Goal: Task Accomplishment & Management: Manage account settings

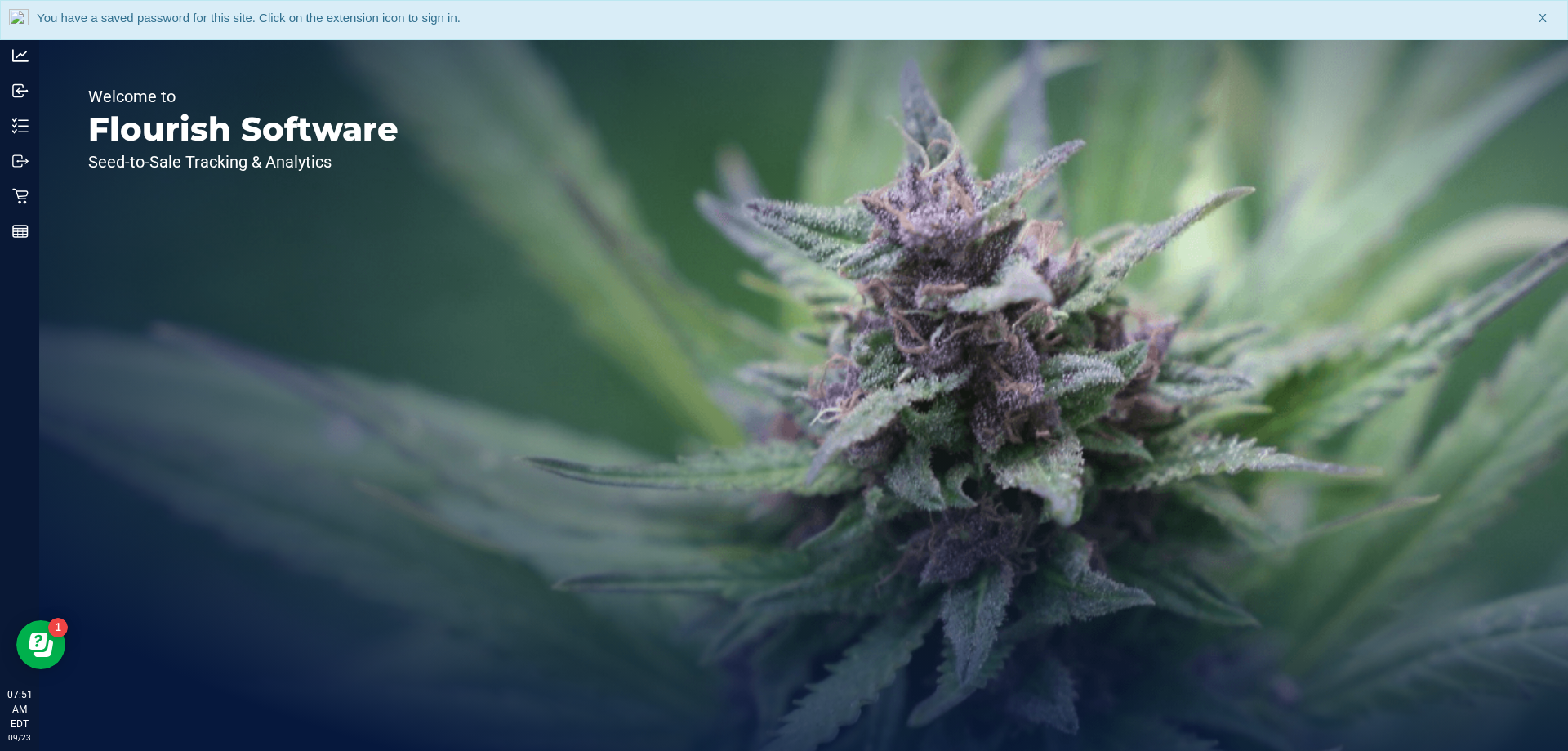
click at [1543, 19] on span "X" at bounding box center [1542, 19] width 8 height 19
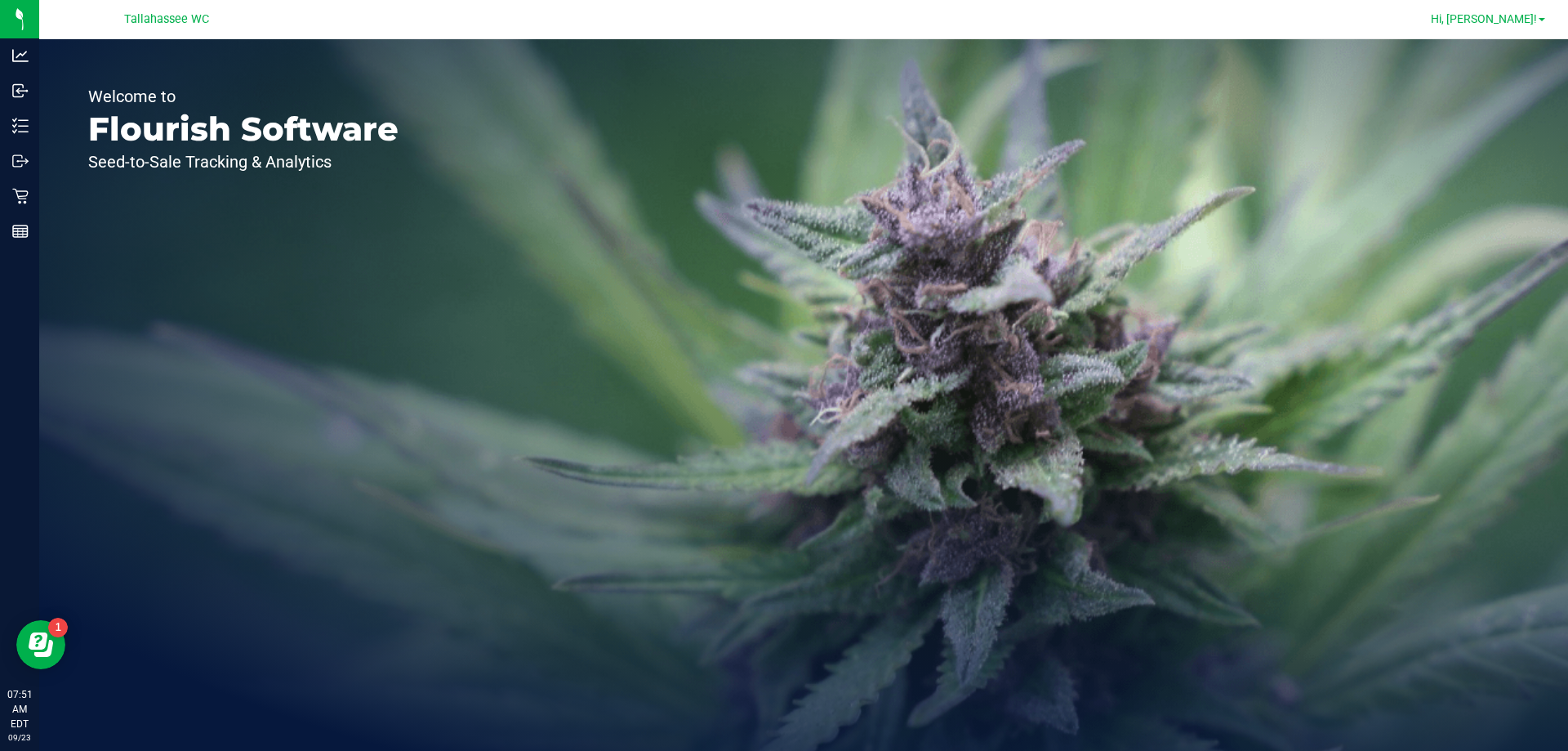
click at [1532, 19] on span "Hi, [PERSON_NAME]!" at bounding box center [1483, 19] width 106 height 13
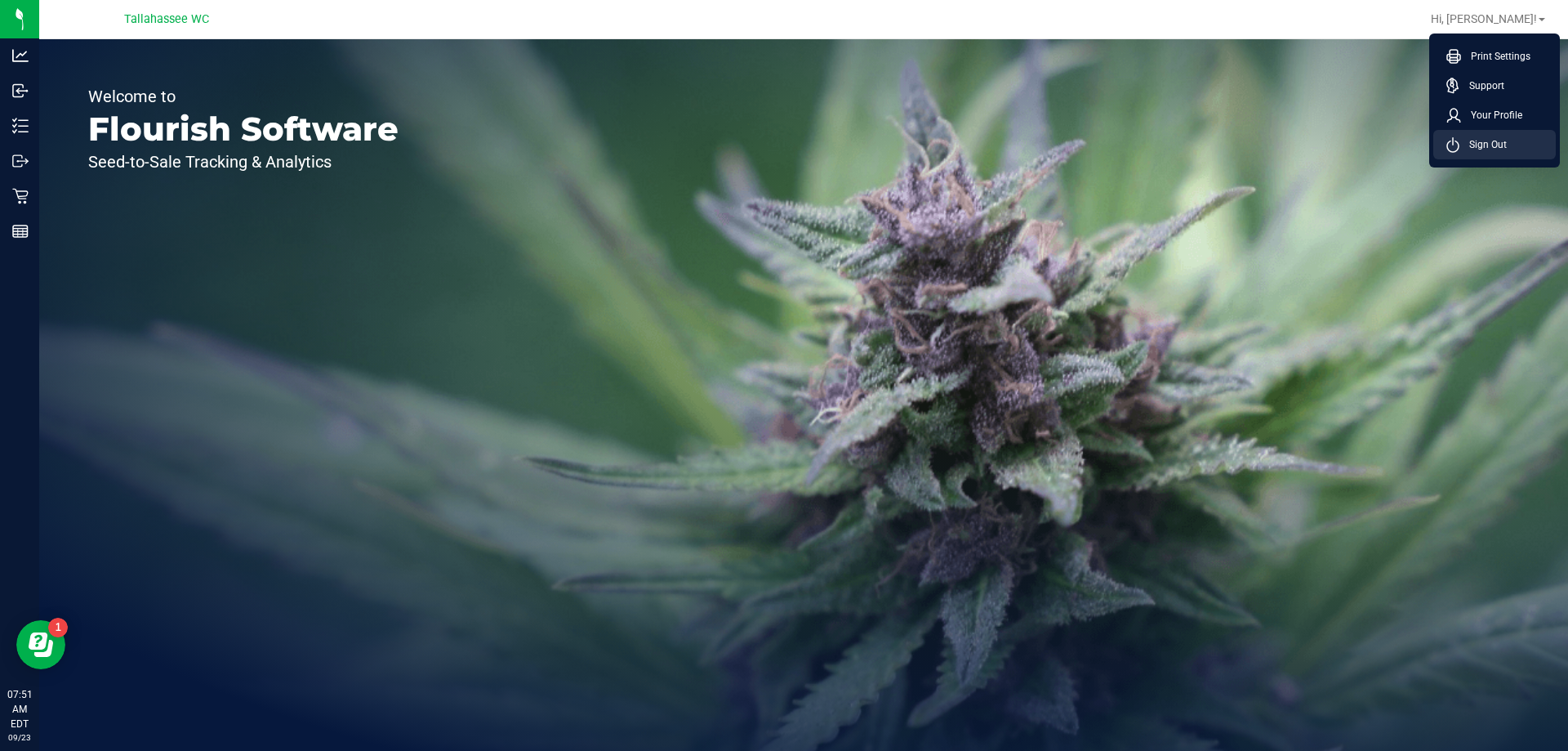
click at [1500, 144] on span "Sign Out" at bounding box center [1483, 143] width 48 height 16
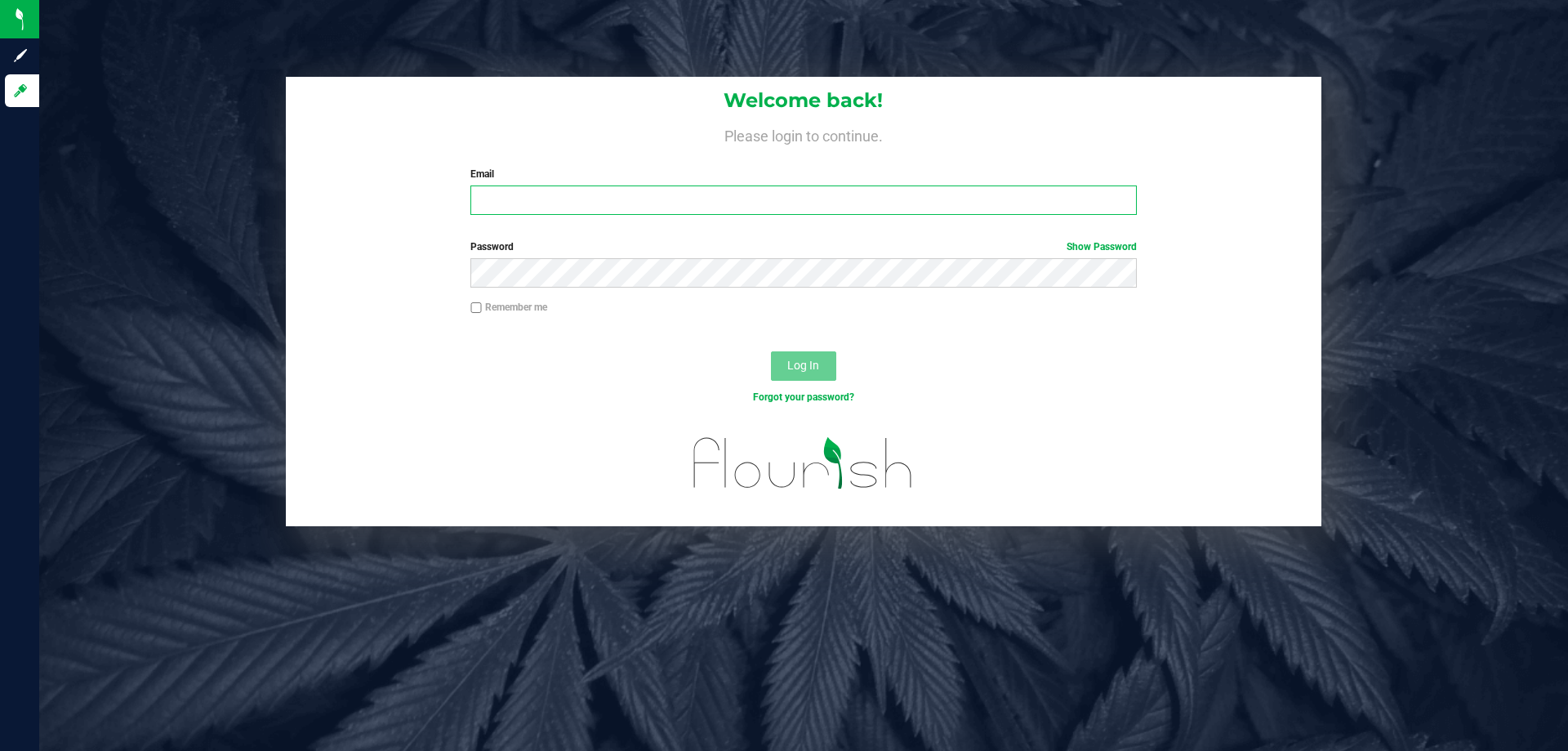
click at [782, 198] on input "Email" at bounding box center [803, 200] width 665 height 29
type input "[EMAIL_ADDRESS][DOMAIN_NAME]"
click at [770, 352] on button "Log In" at bounding box center [803, 366] width 66 height 29
